Goal: Information Seeking & Learning: Learn about a topic

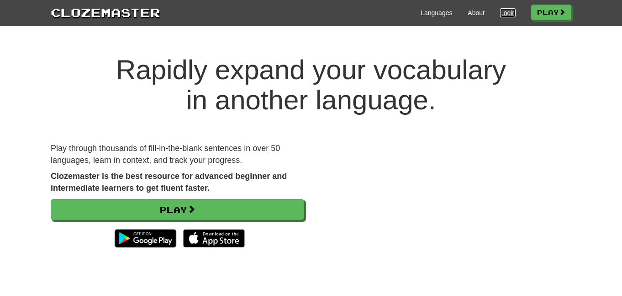
click at [510, 14] on link "Login" at bounding box center [508, 12] width 16 height 9
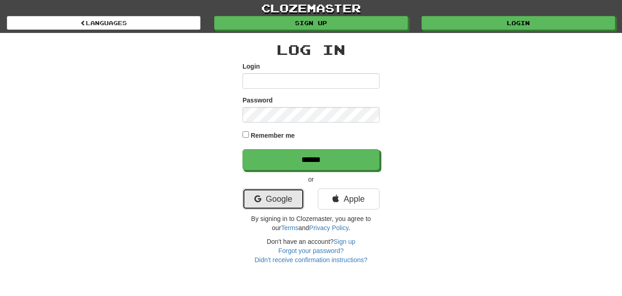
click at [284, 193] on link "Google" at bounding box center [274, 198] width 62 height 21
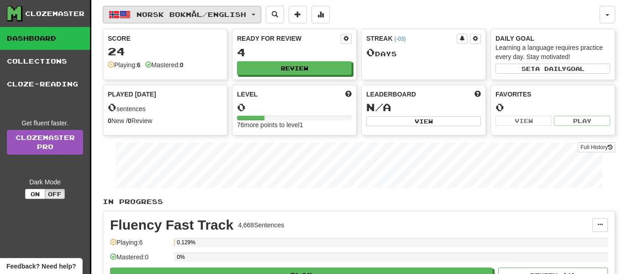
click at [169, 21] on button "Norsk bokmål / English" at bounding box center [182, 14] width 159 height 17
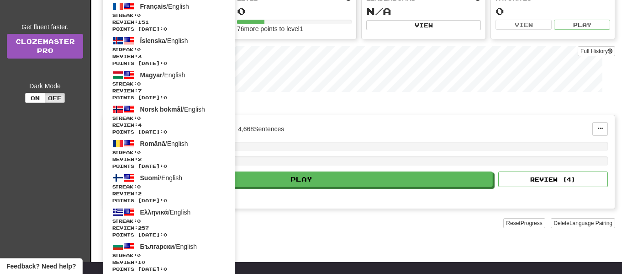
scroll to position [208, 0]
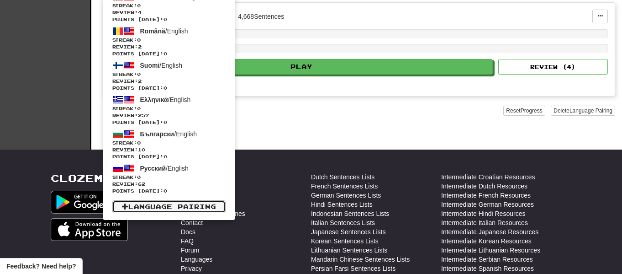
click at [151, 201] on link "Language Pairing" at bounding box center [168, 206] width 113 height 13
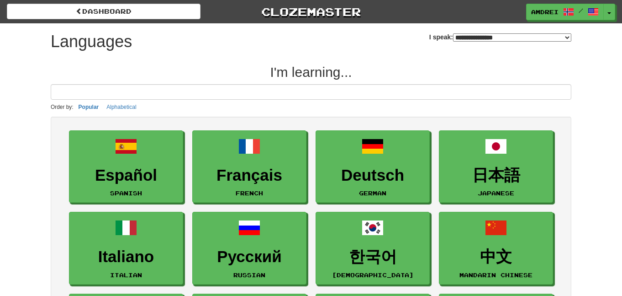
select select "*******"
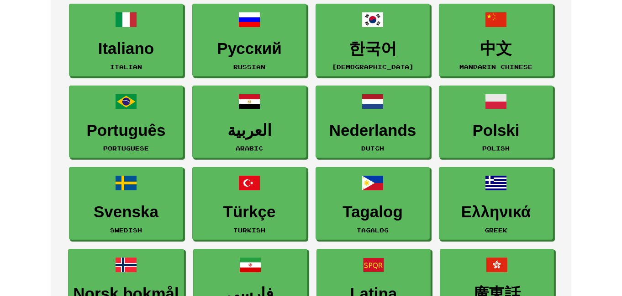
scroll to position [208, 0]
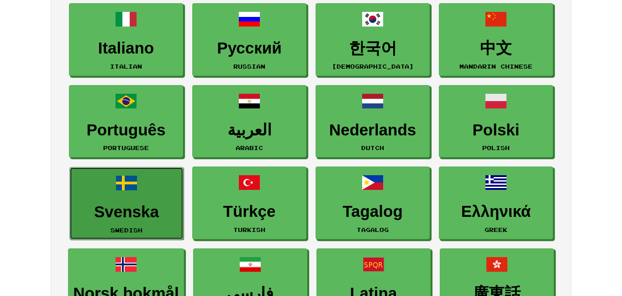
click at [114, 207] on h3 "Svenska" at bounding box center [126, 212] width 104 height 18
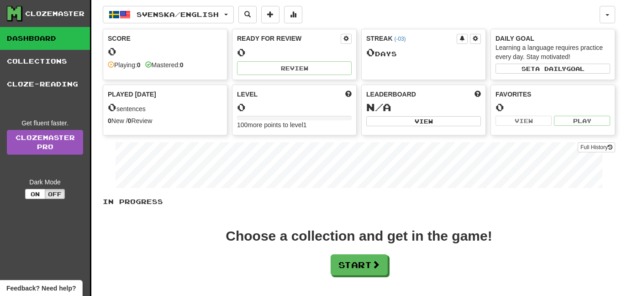
drag, startPoint x: 349, startPoint y: 284, endPoint x: 357, endPoint y: 278, distance: 10.1
click at [357, 278] on div "In Progress Choose a collection and get in the game! Start Add Collection Reset…" at bounding box center [359, 258] width 513 height 122
click at [360, 276] on div "In Progress Choose a collection and get in the game! Start Add Collection Reset…" at bounding box center [359, 258] width 513 height 122
click at [369, 270] on button "Start" at bounding box center [359, 264] width 57 height 21
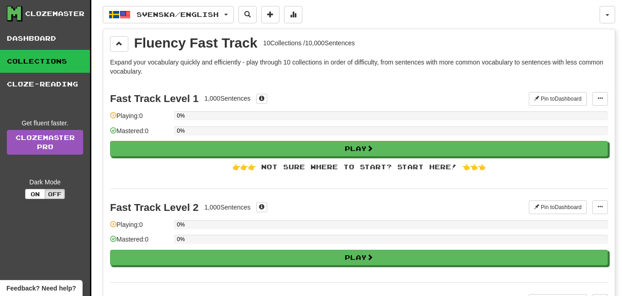
click at [369, 270] on div "Fast Track Level 2 1,000 Sentences Pin to Dashboard Pin to Dashboard Manage Sen…" at bounding box center [359, 235] width 498 height 94
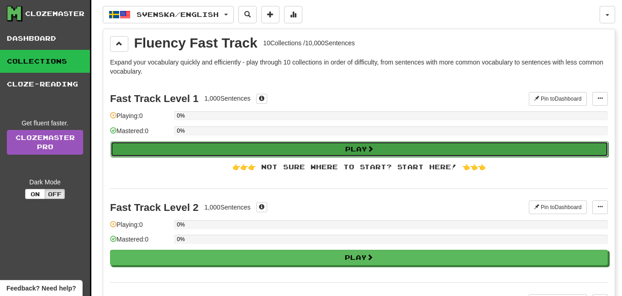
click at [341, 144] on button "Play" at bounding box center [360, 149] width 498 height 16
select select "**"
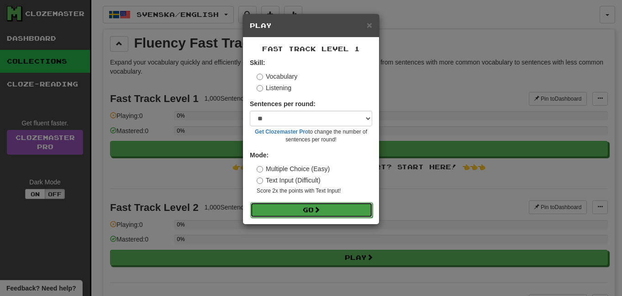
click at [291, 213] on button "Go" at bounding box center [311, 210] width 122 height 16
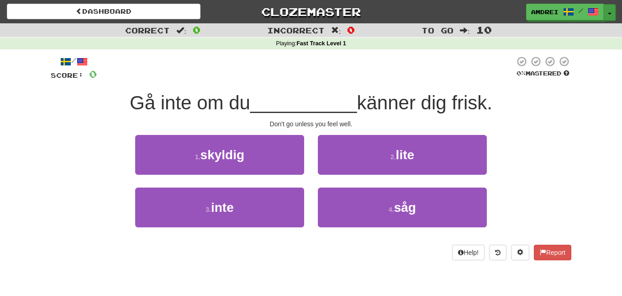
click at [612, 4] on button "Toggle Dropdown" at bounding box center [610, 12] width 12 height 16
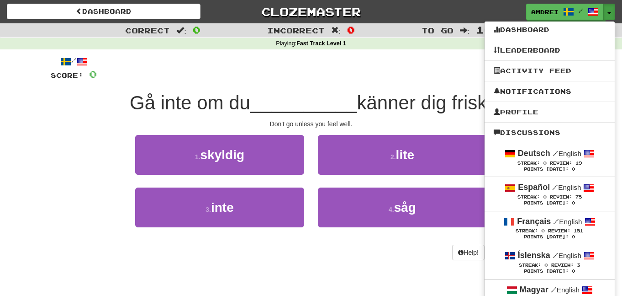
click at [273, 86] on div "/ Score: 0 0 % Mastered Gå inte om du __________ känner dig frisk. Don't go unl…" at bounding box center [311, 158] width 521 height 204
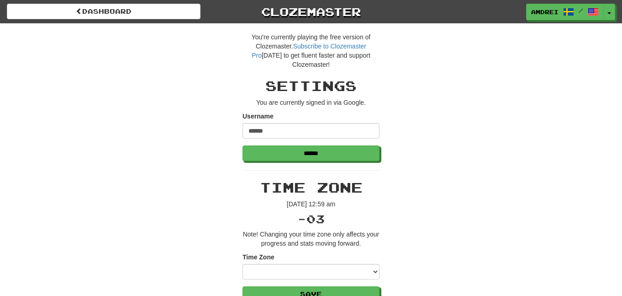
click at [575, 11] on span "/" at bounding box center [582, 11] width 36 height 6
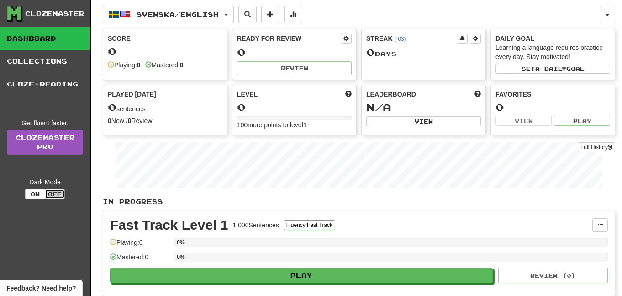
click at [50, 193] on button "Off" at bounding box center [55, 194] width 20 height 10
click at [41, 195] on button "On" at bounding box center [35, 194] width 20 height 10
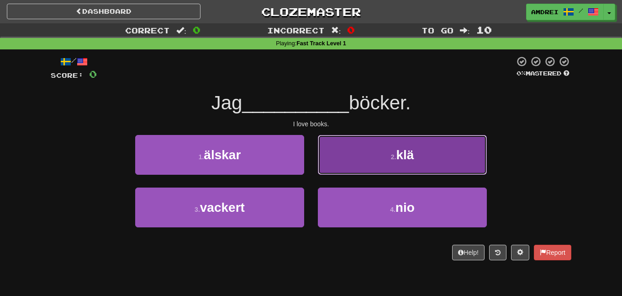
click at [370, 138] on button "2 . klä" at bounding box center [402, 155] width 169 height 40
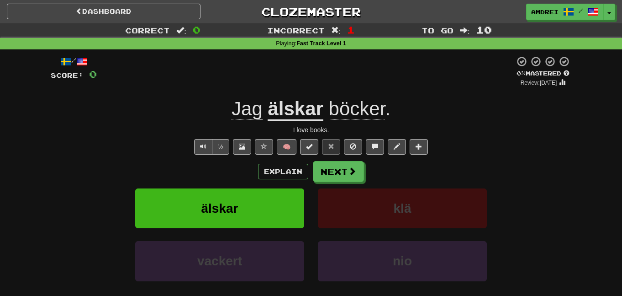
click at [211, 138] on div "/ Score: 0 0 % Mastered Review: [DATE] Jag älskar böcker . I love books. ½ 🧠 Ex…" at bounding box center [311, 191] width 521 height 271
click at [197, 153] on button "Text-to-speech controls" at bounding box center [203, 147] width 18 height 16
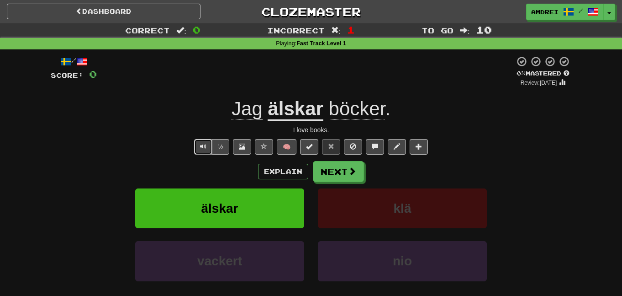
click at [197, 153] on button "Text-to-speech controls" at bounding box center [203, 147] width 18 height 16
click at [197, 145] on button "Text-to-speech controls" at bounding box center [203, 147] width 18 height 16
click at [338, 170] on button "Next" at bounding box center [338, 171] width 51 height 21
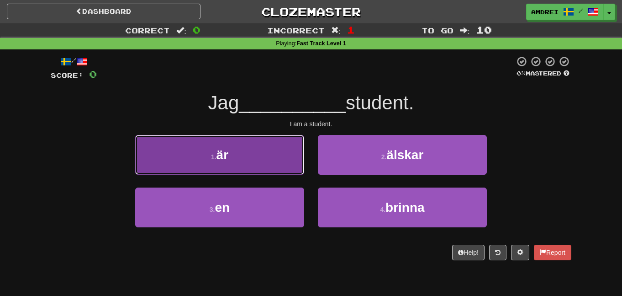
click at [259, 141] on button "1 . är" at bounding box center [219, 155] width 169 height 40
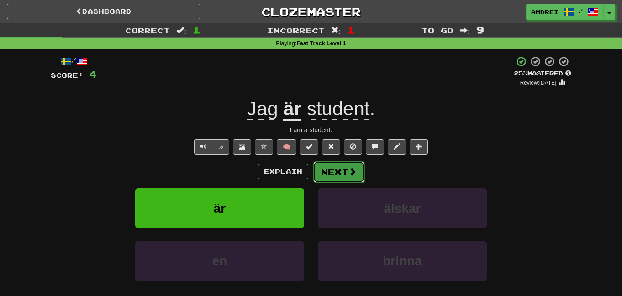
click at [360, 164] on button "Next" at bounding box center [338, 171] width 51 height 21
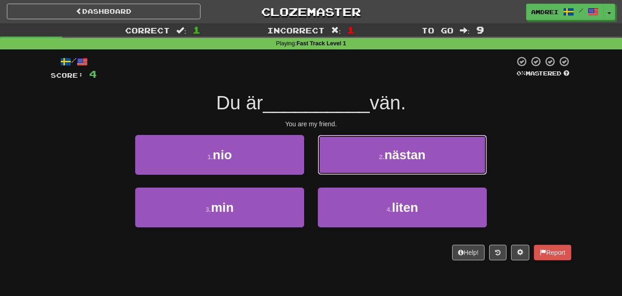
click at [360, 164] on button "2 . nästan" at bounding box center [402, 155] width 169 height 40
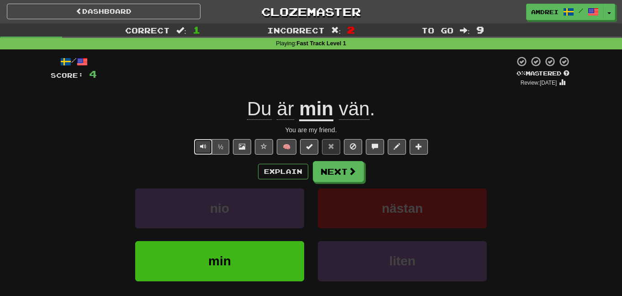
click at [210, 152] on button "Text-to-speech controls" at bounding box center [203, 147] width 18 height 16
click at [333, 171] on button "Next" at bounding box center [338, 171] width 51 height 21
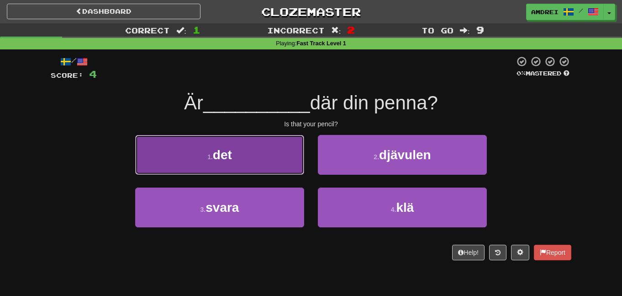
click at [249, 148] on button "1 . det" at bounding box center [219, 155] width 169 height 40
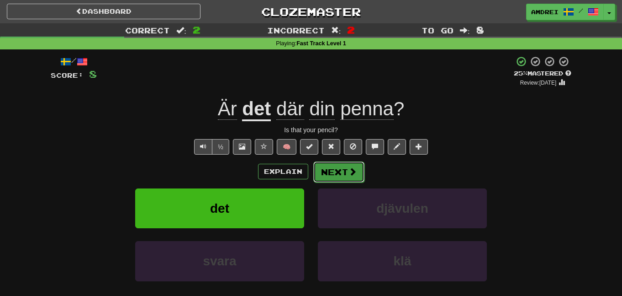
click at [335, 164] on button "Next" at bounding box center [338, 171] width 51 height 21
